Goal: Find specific fact: Find specific fact

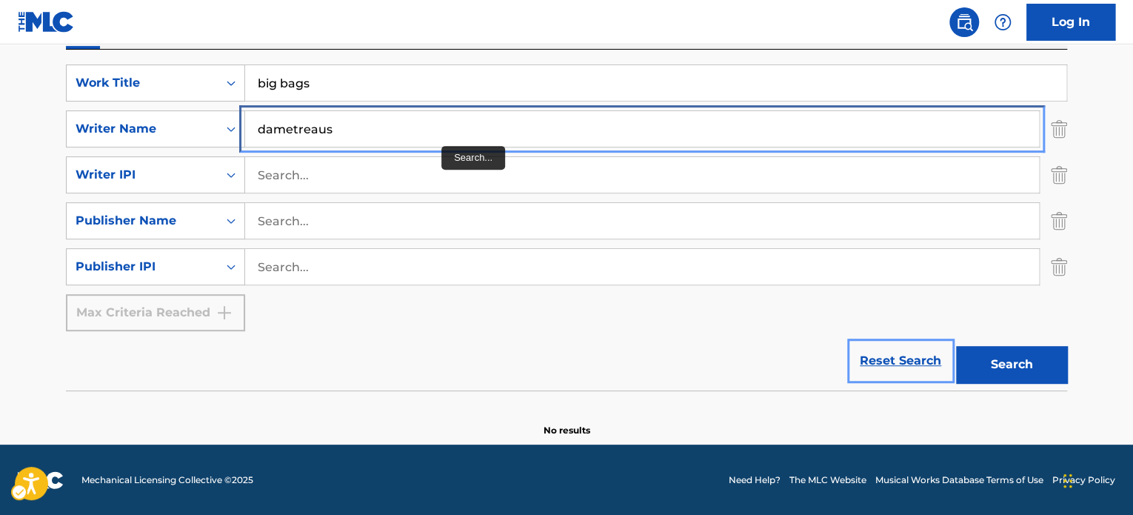
drag, startPoint x: 425, startPoint y: 128, endPoint x: 420, endPoint y: 121, distance: 9.0
click at [425, 128] on input "dametreaus" at bounding box center [642, 129] width 794 height 36
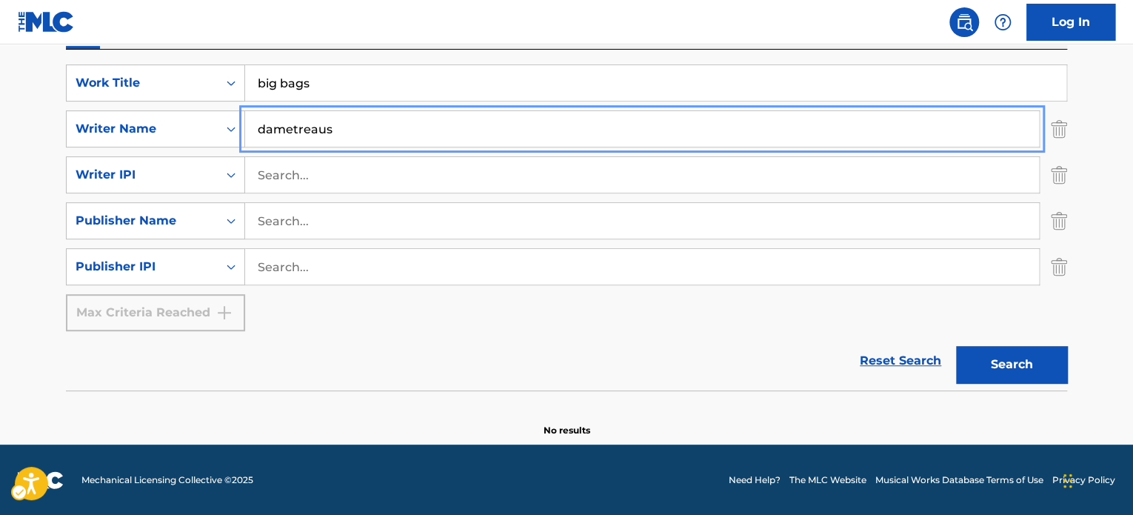
paste input "[PERSON_NAME]"
type input "[PERSON_NAME]"
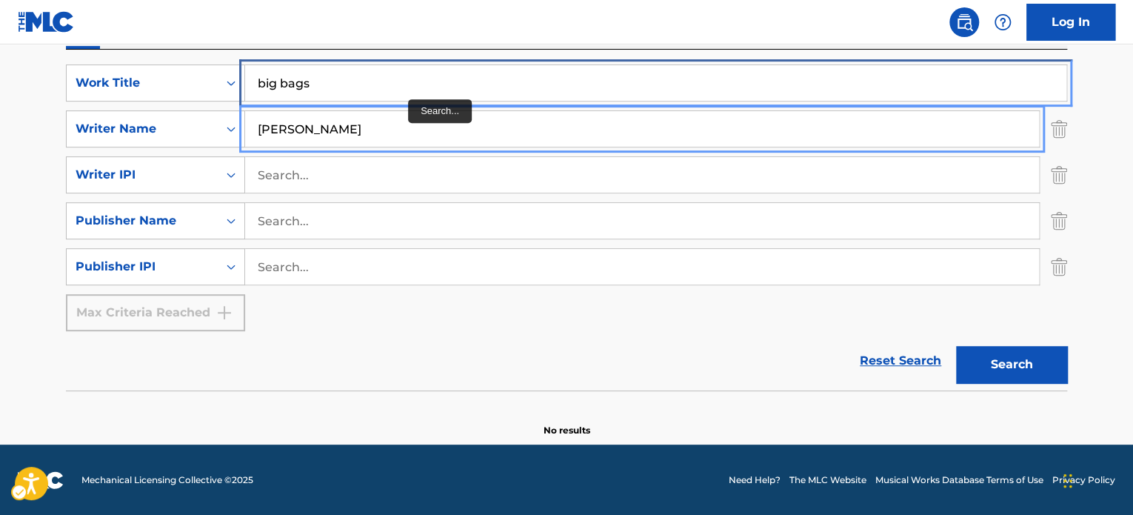
click at [403, 74] on input "big bags" at bounding box center [655, 83] width 821 height 36
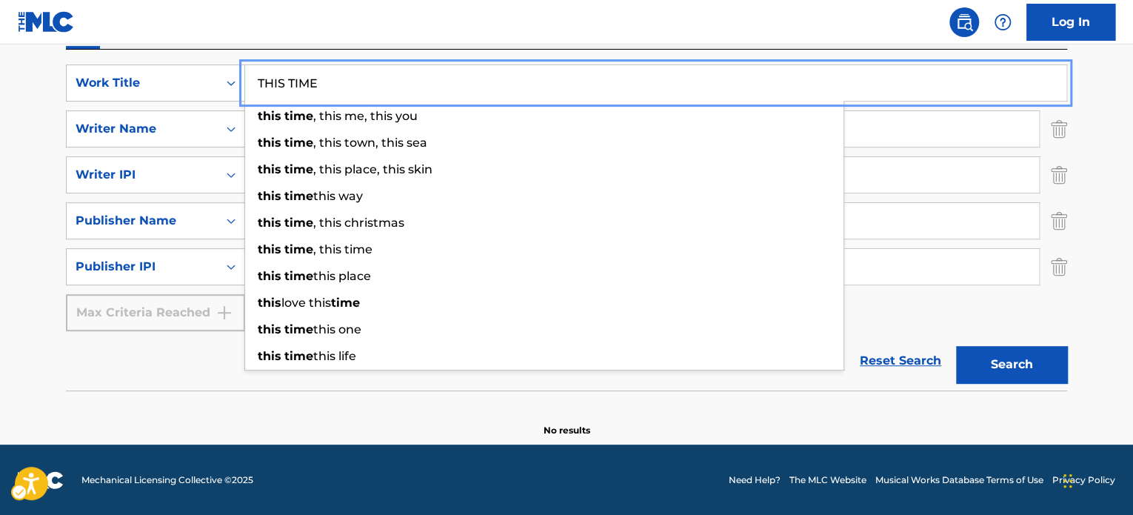
type input "THIS TIME"
click at [956, 346] on button "Search" at bounding box center [1011, 364] width 111 height 37
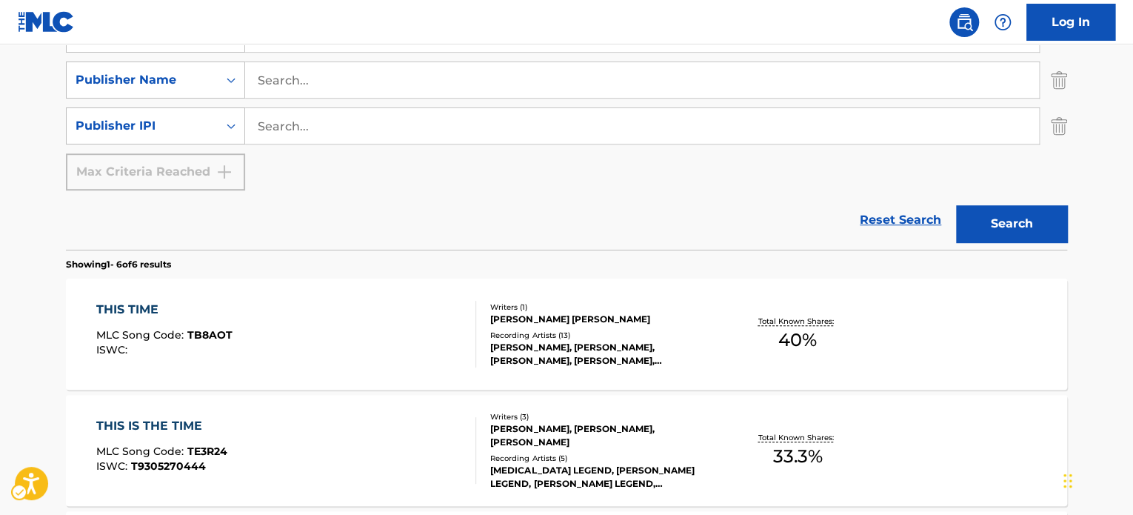
scroll to position [413, 0]
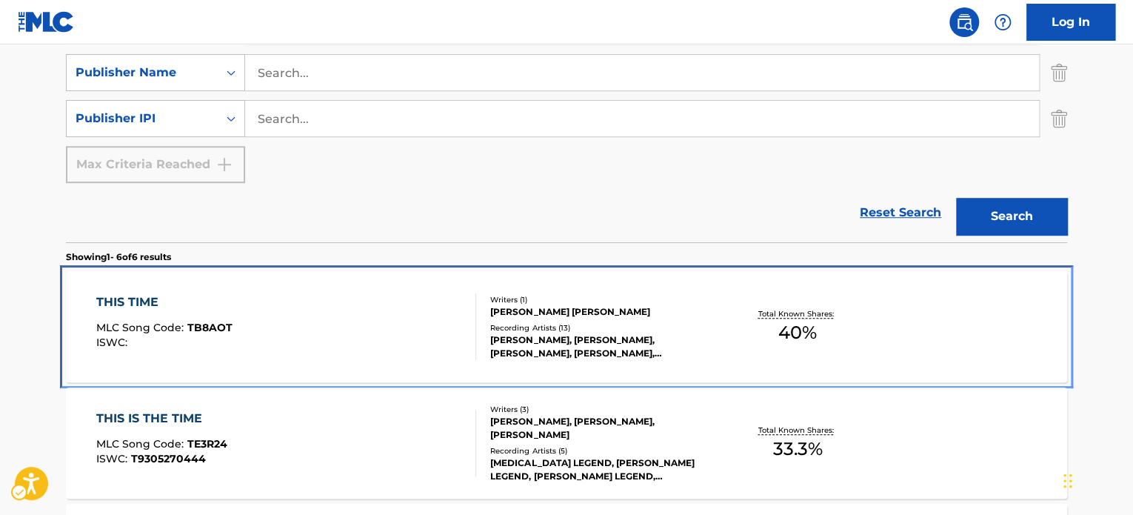
click at [344, 316] on div "THIS TIME MLC Song Code : TB8AOT ISWC :" at bounding box center [286, 326] width 381 height 67
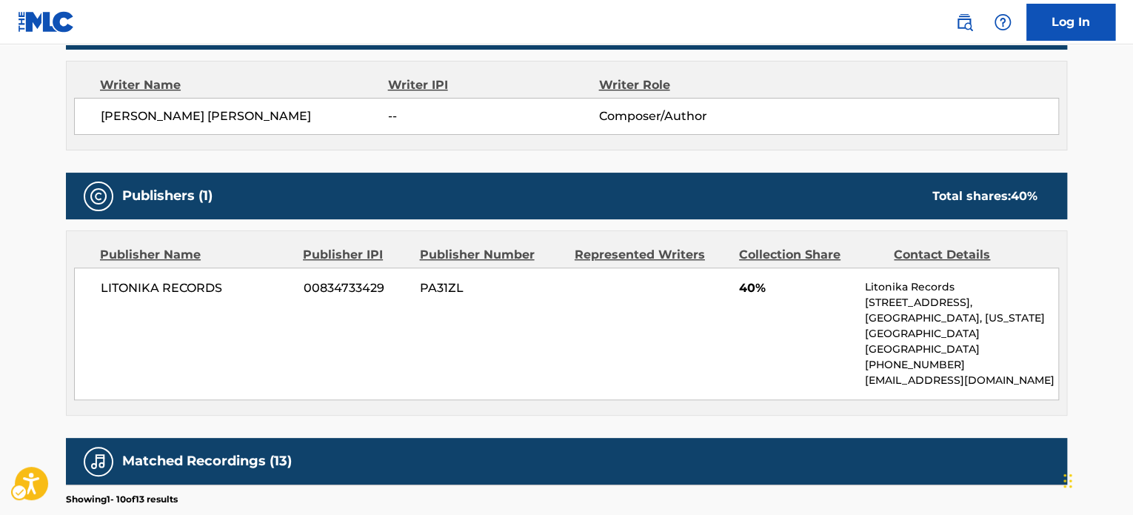
scroll to position [889, 0]
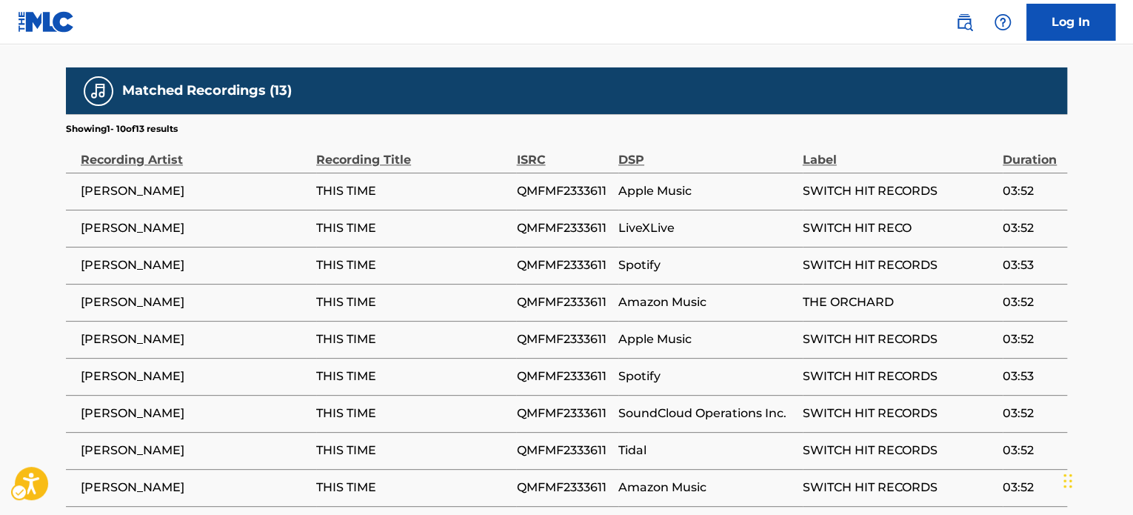
click at [552, 182] on span "QMFMF2333611" at bounding box center [563, 191] width 94 height 18
click at [553, 182] on span "QMFMF2333611" at bounding box center [563, 191] width 94 height 18
copy span "QMFMF2333611"
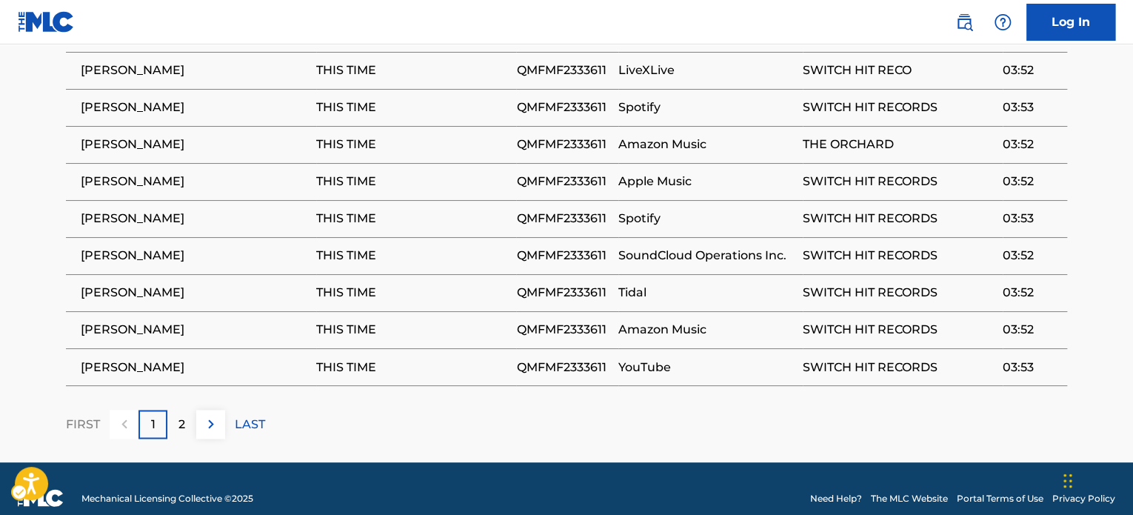
scroll to position [1047, 0]
